Goal: Information Seeking & Learning: Learn about a topic

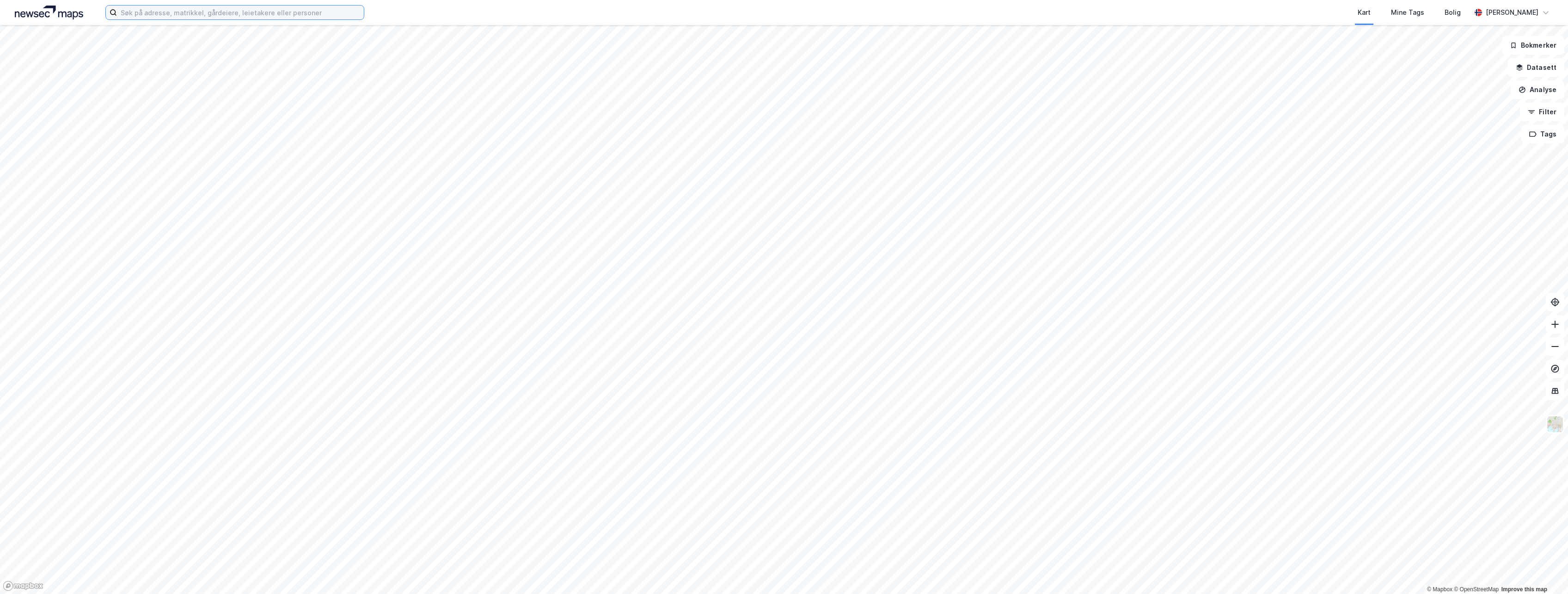
click at [281, 16] on input at bounding box center [240, 12] width 247 height 14
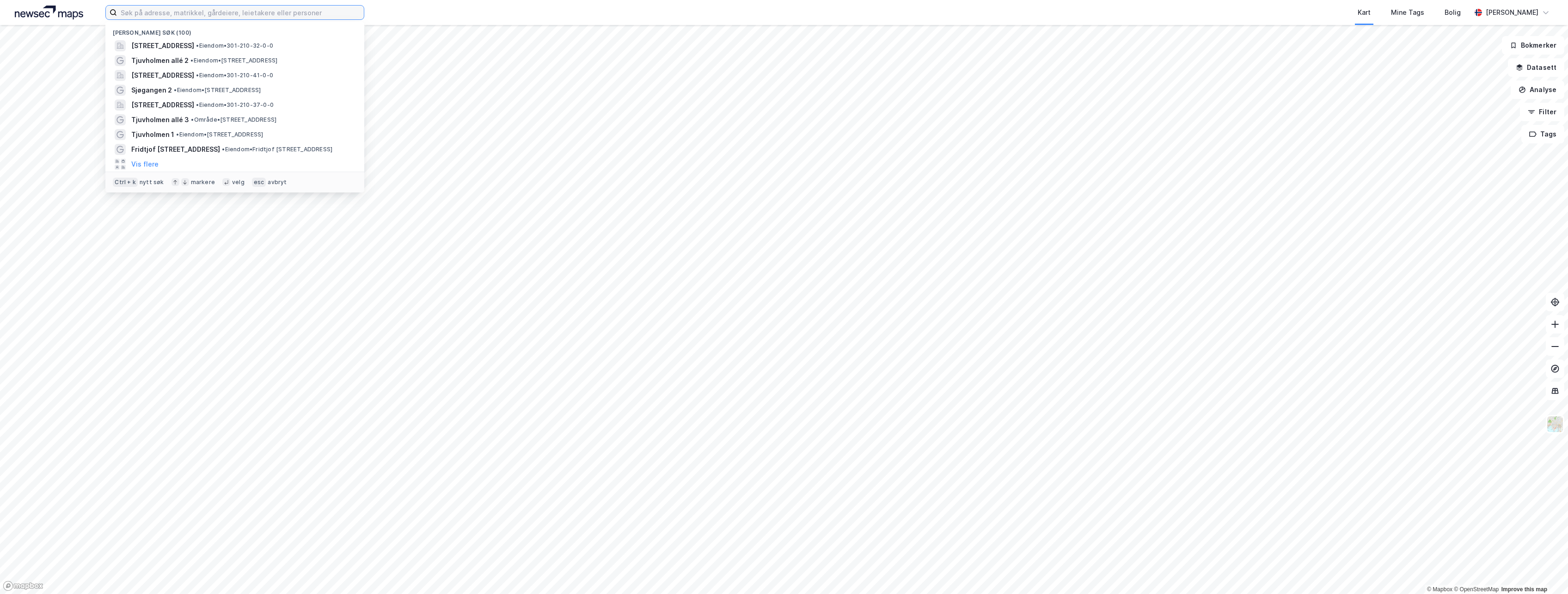
paste input "Landgangen 2"
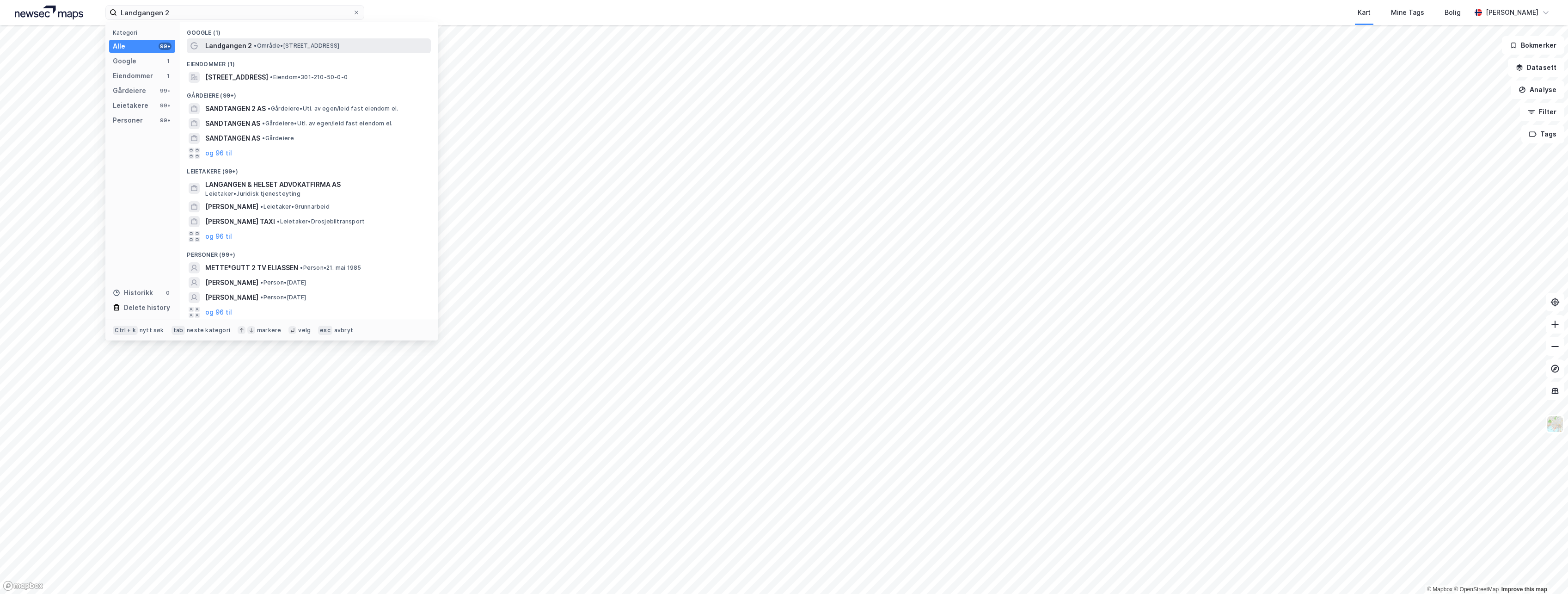
click at [242, 49] on span "Landgangen 2" at bounding box center [229, 45] width 47 height 11
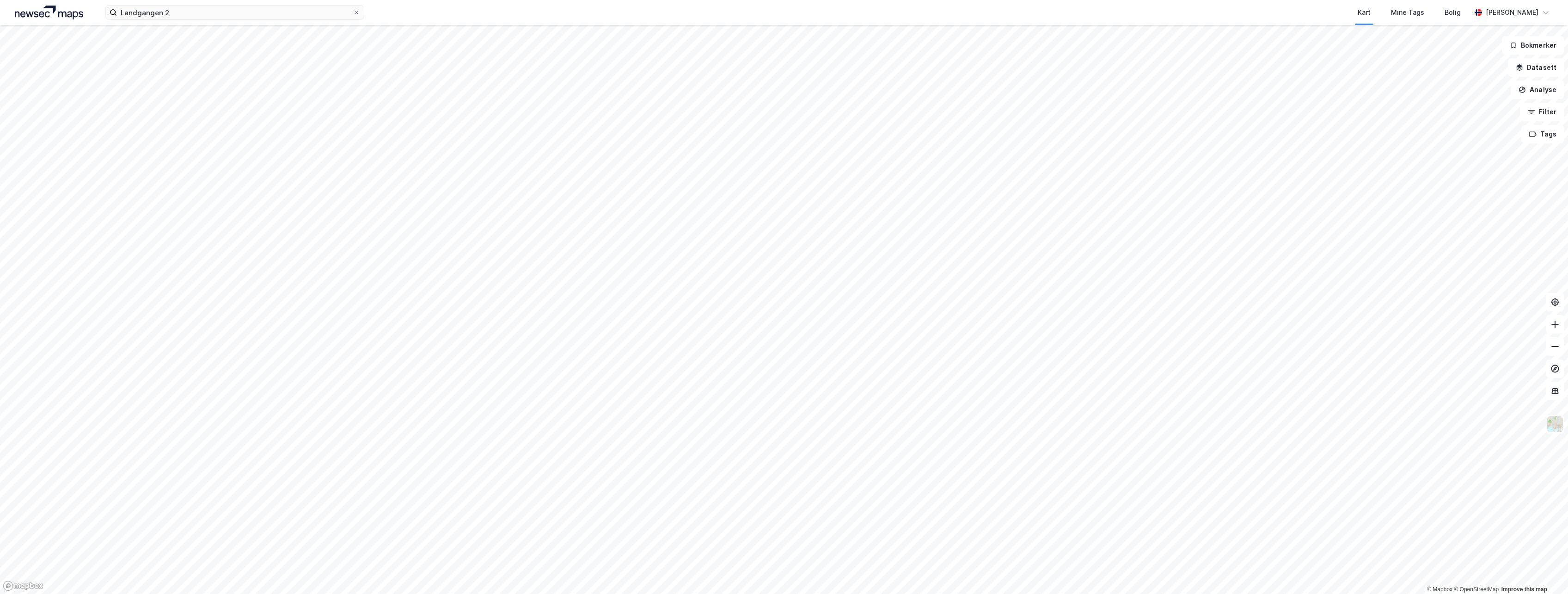
click at [189, 22] on div "Landgangen 2 Kart Mine Tags Bolig [PERSON_NAME]" at bounding box center [784, 12] width 1568 height 25
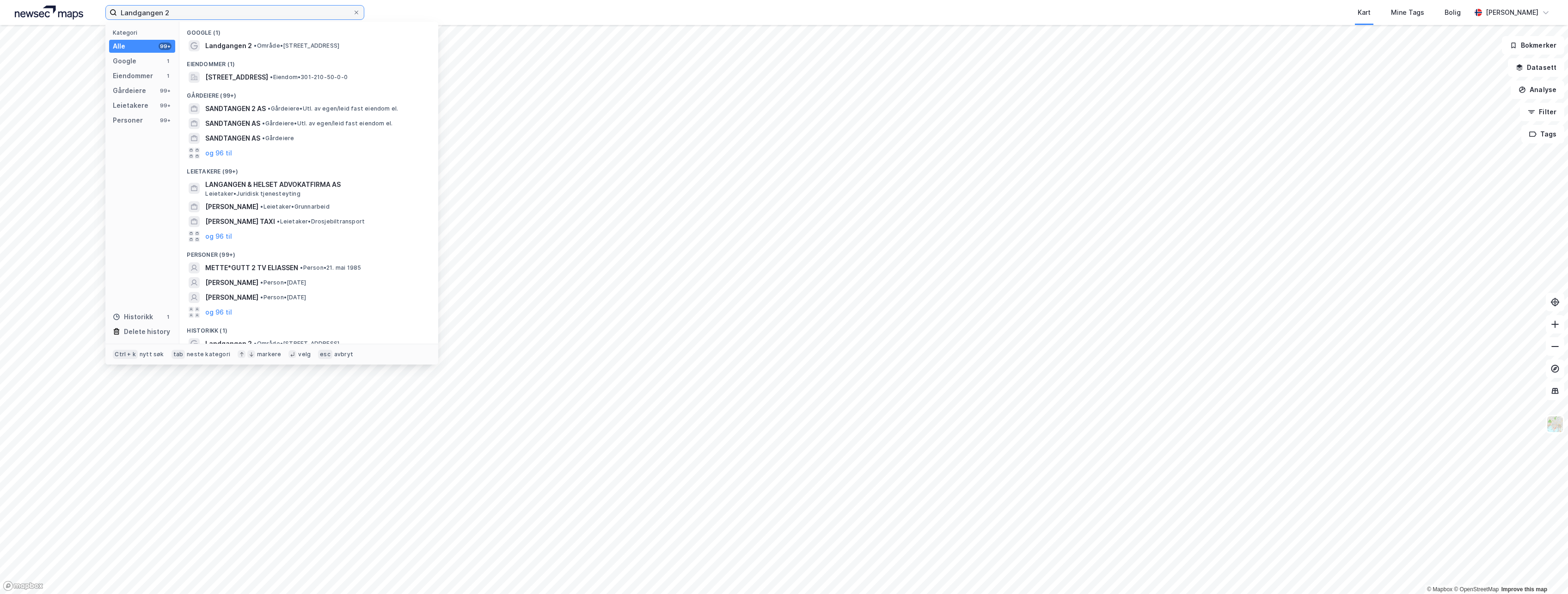
click at [195, 14] on input "Landgangen 2" at bounding box center [235, 12] width 236 height 14
click at [268, 72] on span "[STREET_ADDRESS]" at bounding box center [237, 77] width 63 height 11
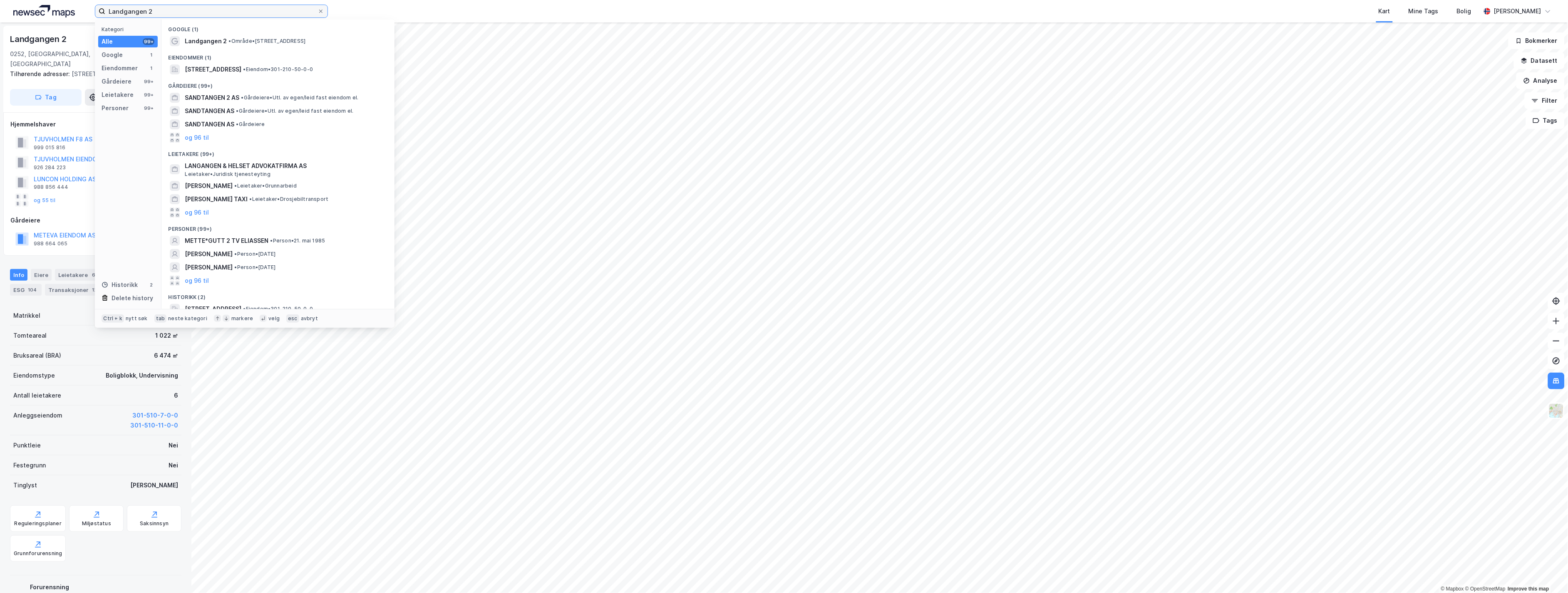
drag, startPoint x: 268, startPoint y: 10, endPoint x: -48, endPoint y: 303, distance: 430.9
click at [0, 303] on html "Landgangen 2 Kategori Alle 99+ Google 1 Eiendommer 1 Gårdeiere 99+ Leietakere 9…" at bounding box center [784, 296] width 1568 height 593
paste input "Tjuvholmen Allé 21"
click at [242, 66] on span "[STREET_ADDRESS]" at bounding box center [213, 69] width 57 height 10
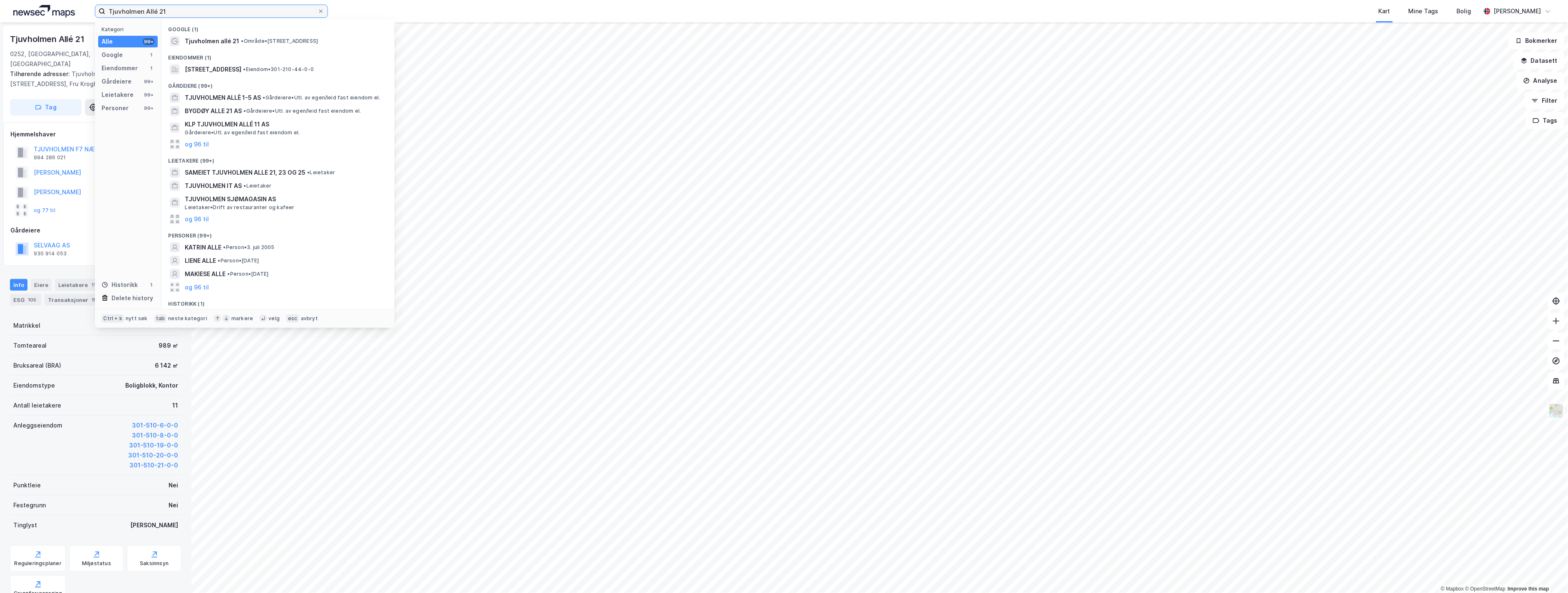
click at [229, 11] on input "Tjuvholmen Allé 21" at bounding box center [211, 11] width 212 height 13
click at [237, 69] on span "[STREET_ADDRESS]" at bounding box center [213, 69] width 57 height 10
click at [170, 13] on input "Tjuvholmen Allé 21" at bounding box center [211, 11] width 212 height 13
click at [242, 69] on span "[STREET_ADDRESS]" at bounding box center [213, 69] width 57 height 10
drag, startPoint x: 175, startPoint y: 15, endPoint x: 160, endPoint y: 13, distance: 15.1
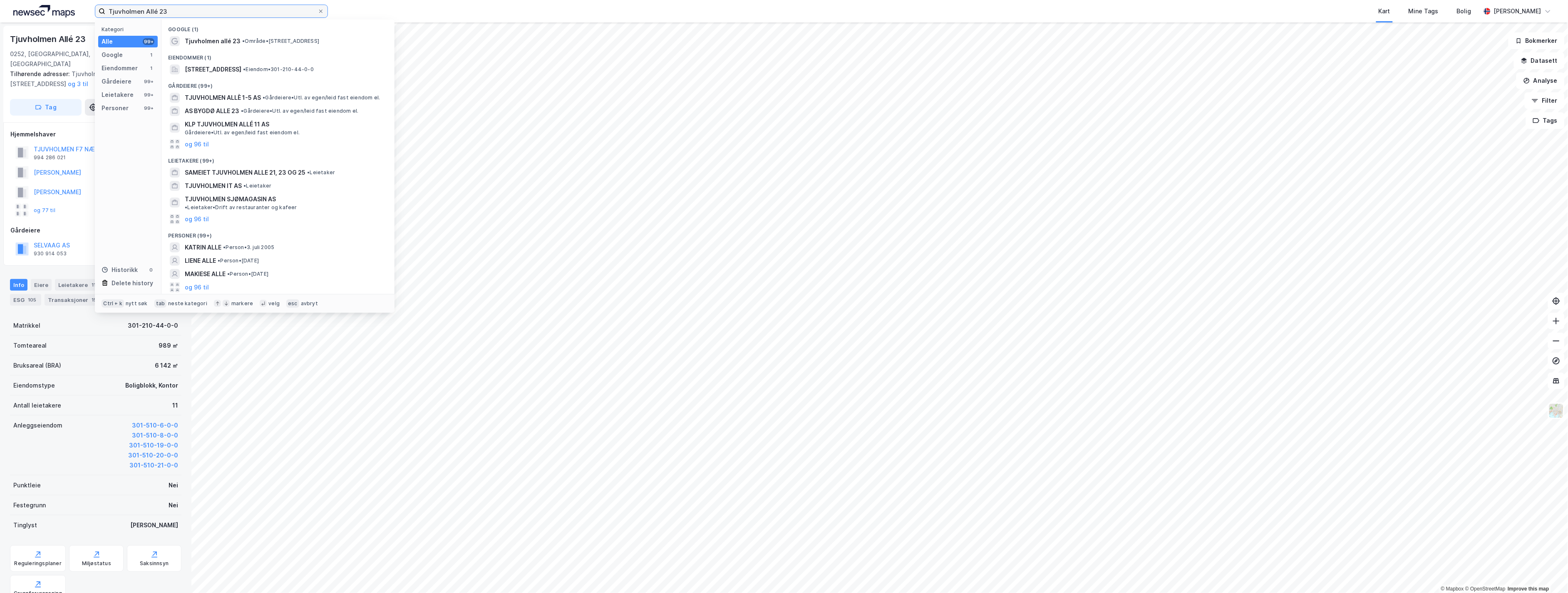
click at [160, 13] on input "Tjuvholmen Allé 23" at bounding box center [211, 11] width 212 height 13
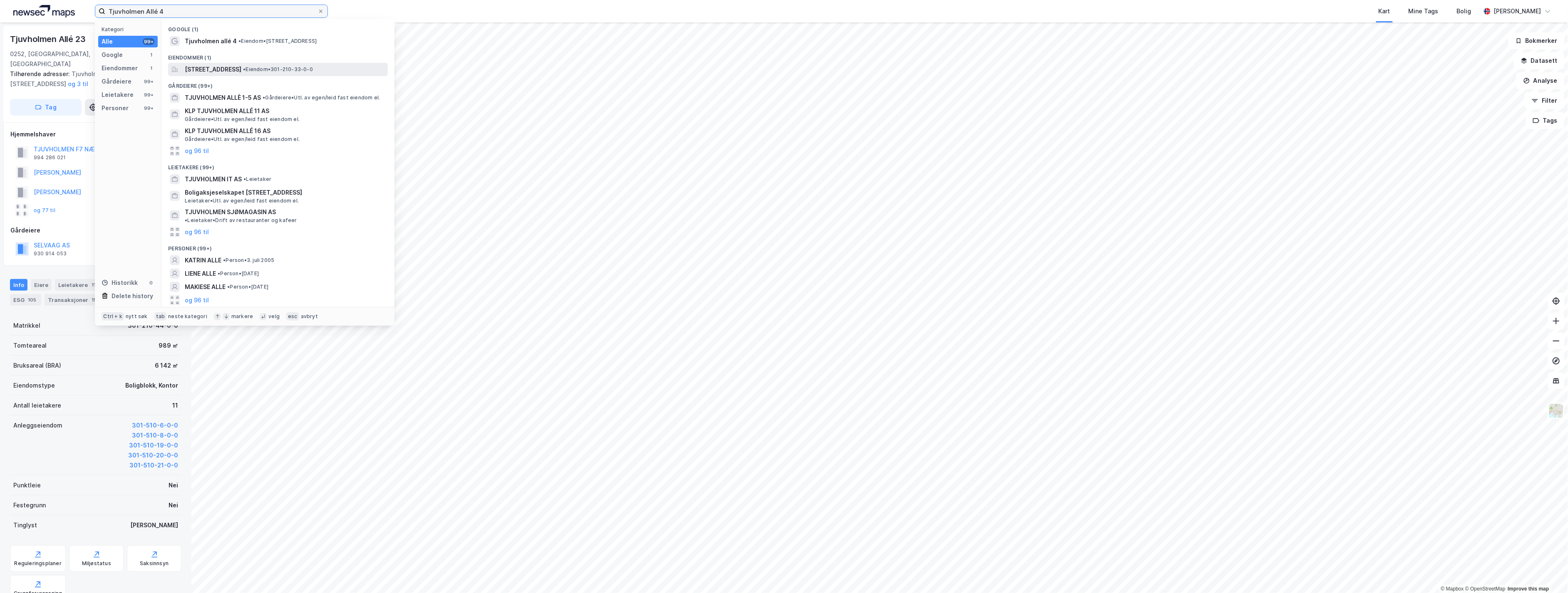
type input "Tjuvholmen Allé 4"
click at [242, 68] on span "[STREET_ADDRESS]" at bounding box center [213, 69] width 57 height 10
